Goal: Find specific page/section: Find specific page/section

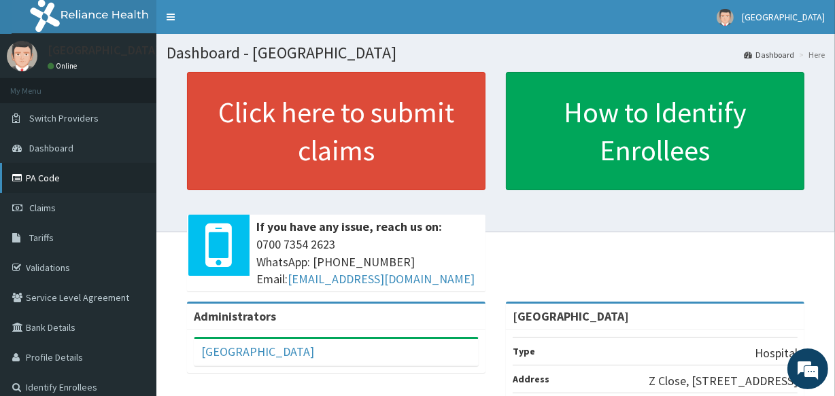
click at [39, 182] on link "PA Code" at bounding box center [78, 178] width 156 height 30
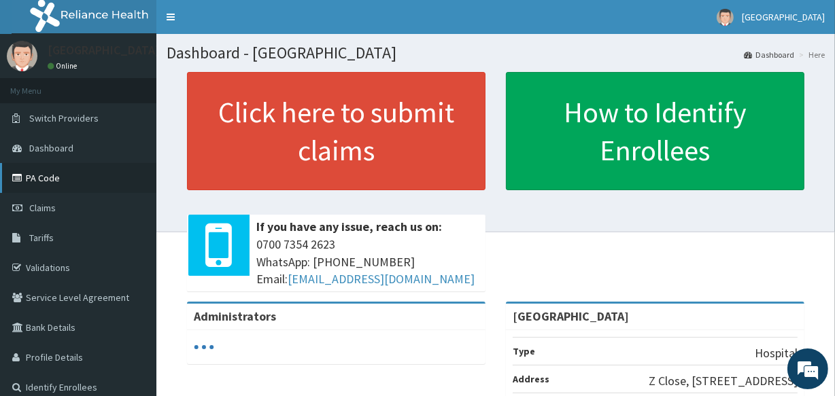
click at [76, 180] on link "PA Code" at bounding box center [78, 178] width 156 height 30
click at [62, 185] on link "PA Code" at bounding box center [78, 178] width 156 height 30
click at [87, 184] on link "PA Code" at bounding box center [78, 178] width 156 height 30
click at [60, 171] on link "PA Code" at bounding box center [78, 178] width 156 height 30
click at [52, 174] on link "PA Code" at bounding box center [78, 178] width 156 height 30
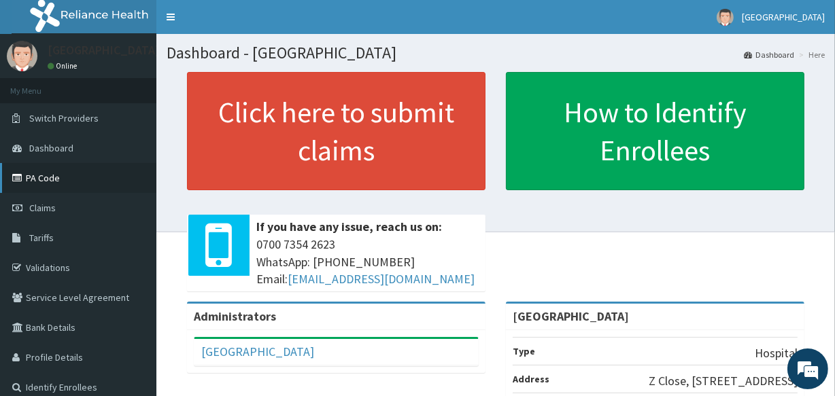
click at [34, 177] on link "PA Code" at bounding box center [78, 178] width 156 height 30
